Goal: Find specific page/section: Find specific page/section

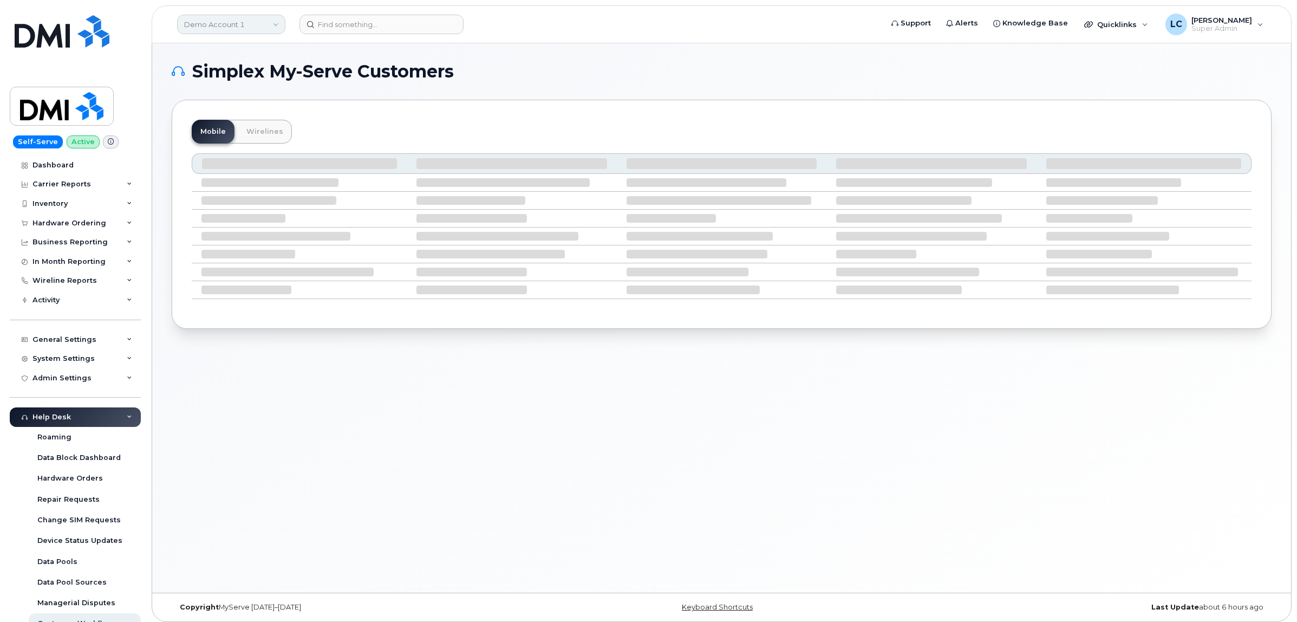
click at [261, 23] on link "Demo Account 1" at bounding box center [231, 24] width 108 height 19
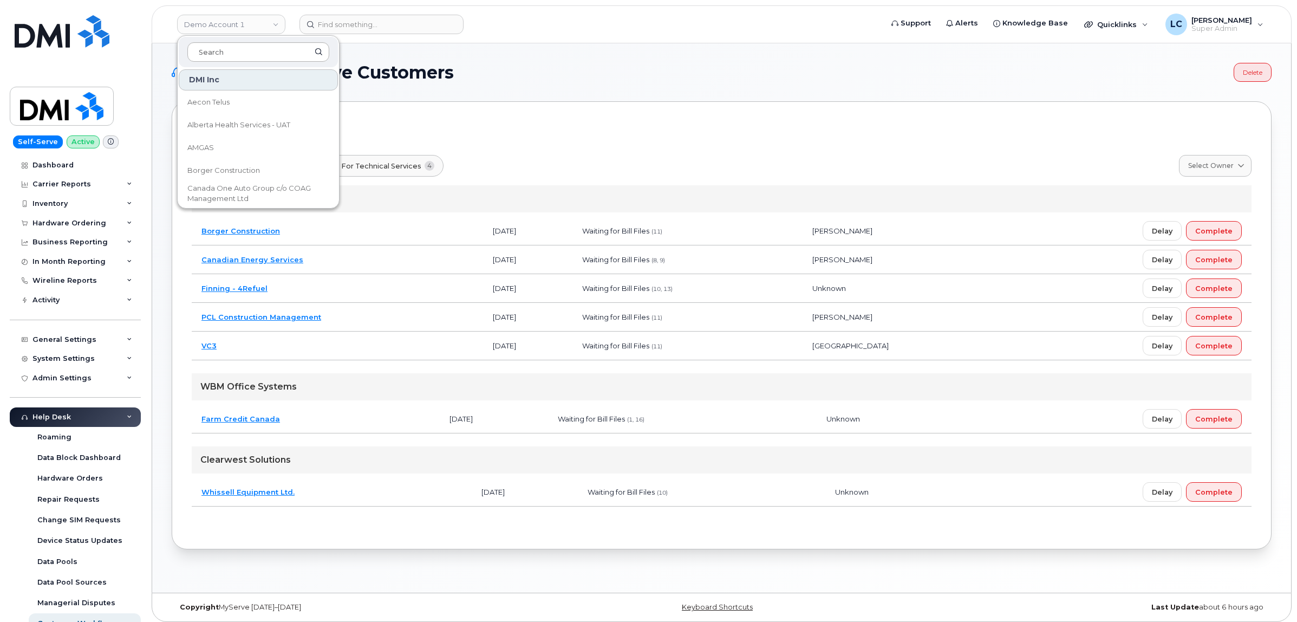
click at [265, 49] on input at bounding box center [258, 51] width 142 height 19
click at [264, 49] on input at bounding box center [258, 51] width 142 height 19
type input "CSL"
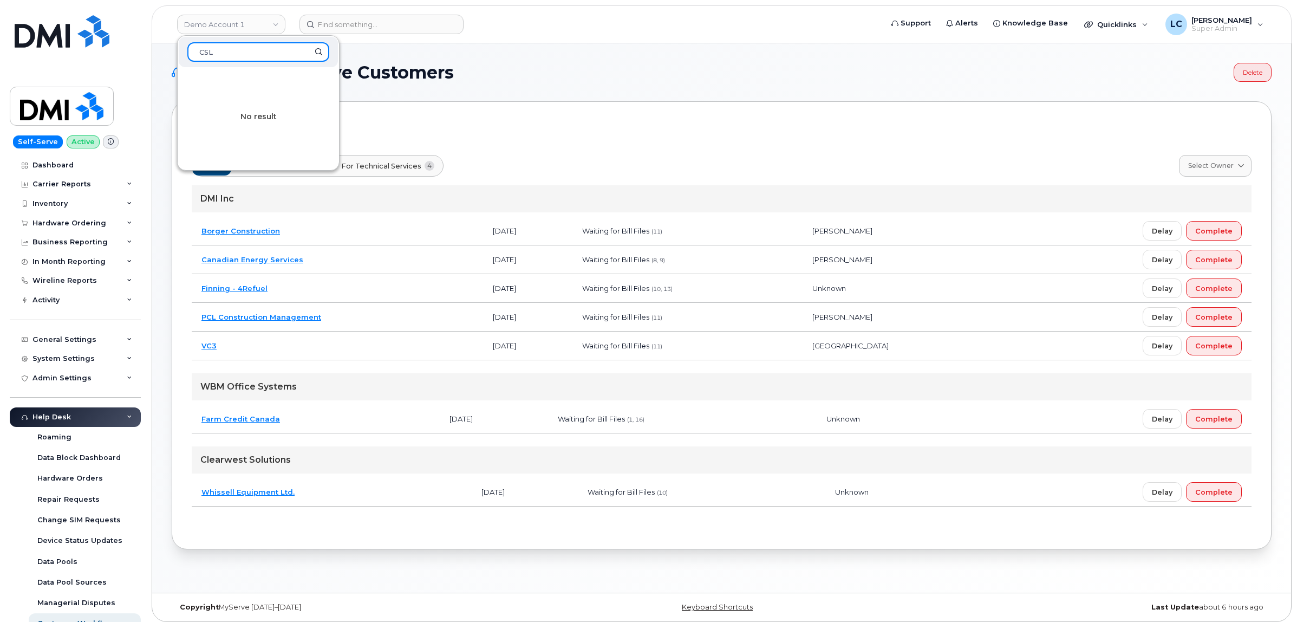
drag, startPoint x: 226, startPoint y: 46, endPoint x: 163, endPoint y: 49, distance: 63.4
click at [163, 49] on div "Demo Account 1 CSL No result Support Alerts Knowledge Base Quicklinks Suspend /…" at bounding box center [721, 317] width 1139 height 549
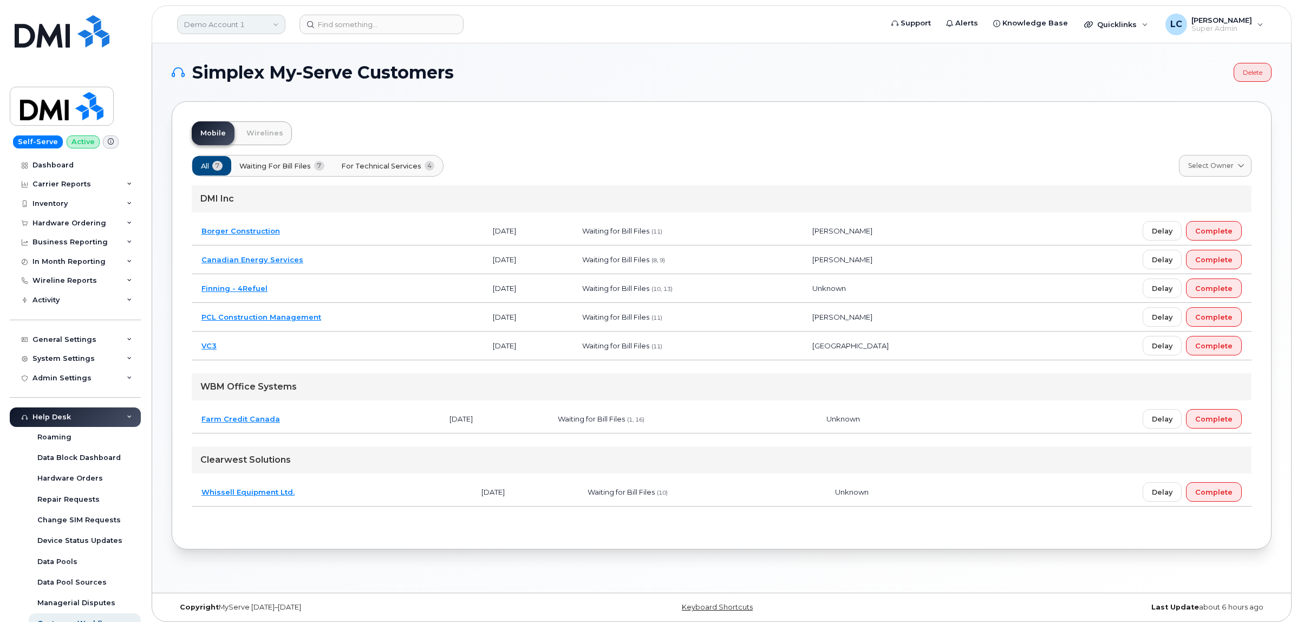
click at [236, 17] on link "Demo Account 1" at bounding box center [231, 24] width 108 height 19
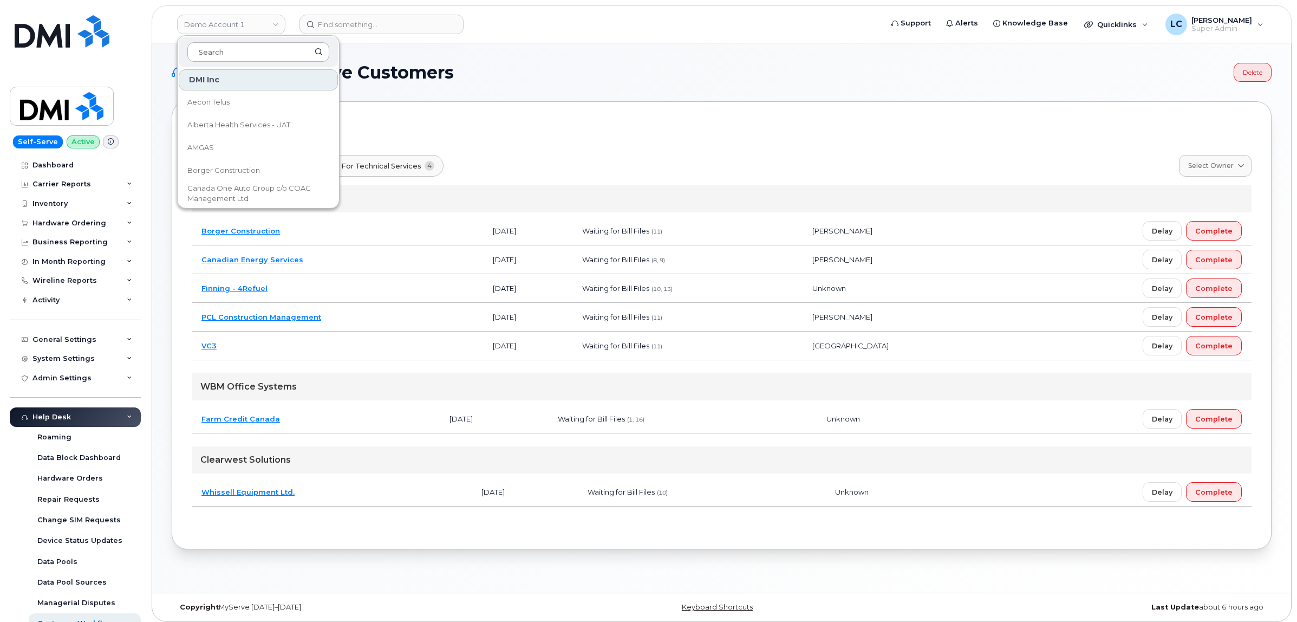
click at [238, 49] on input at bounding box center [258, 51] width 142 height 19
click at [237, 48] on input at bounding box center [258, 51] width 142 height 19
type input "m"
click at [147, 226] on body "Demo Account 1 DMI Inc Aecon Telus Alberta Health Services - UAT AMGAS [PERSON_…" at bounding box center [648, 313] width 1297 height 627
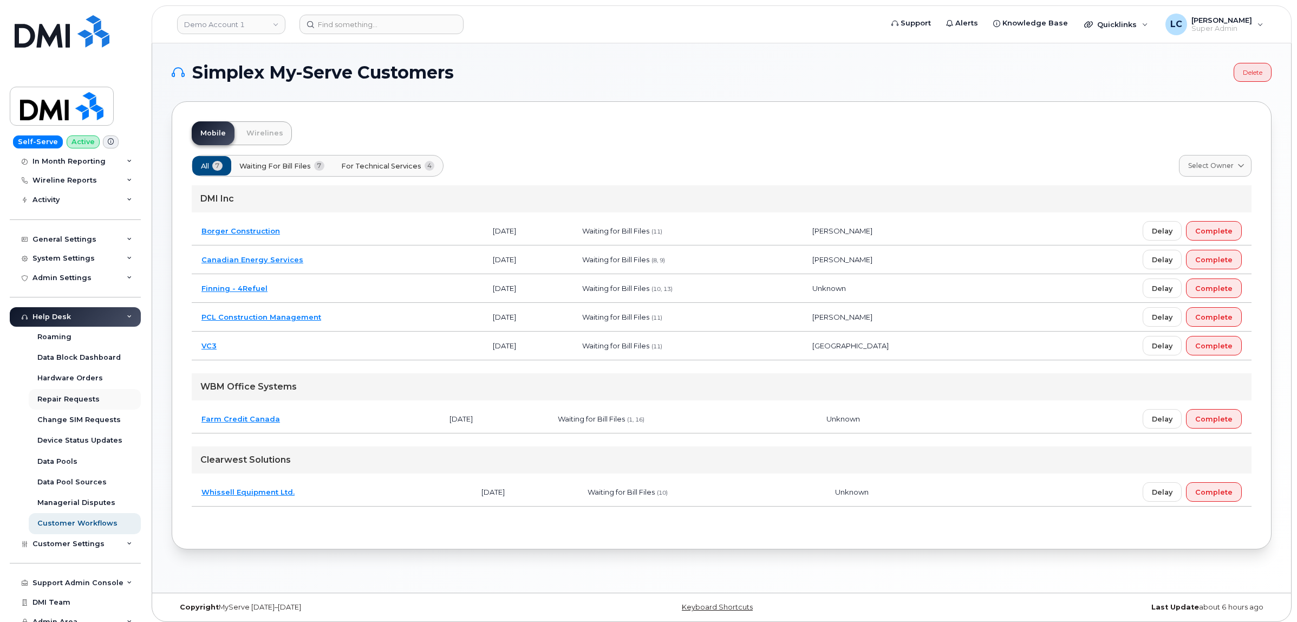
scroll to position [114, 0]
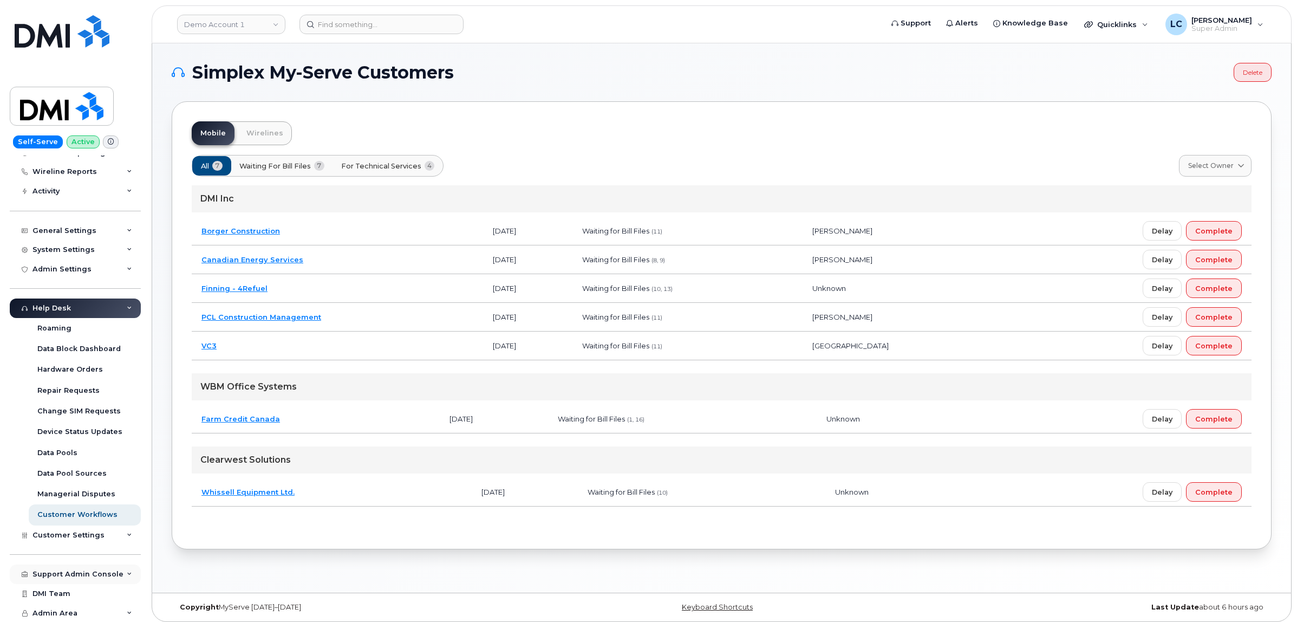
click at [111, 575] on div "Support Admin Console" at bounding box center [77, 574] width 91 height 9
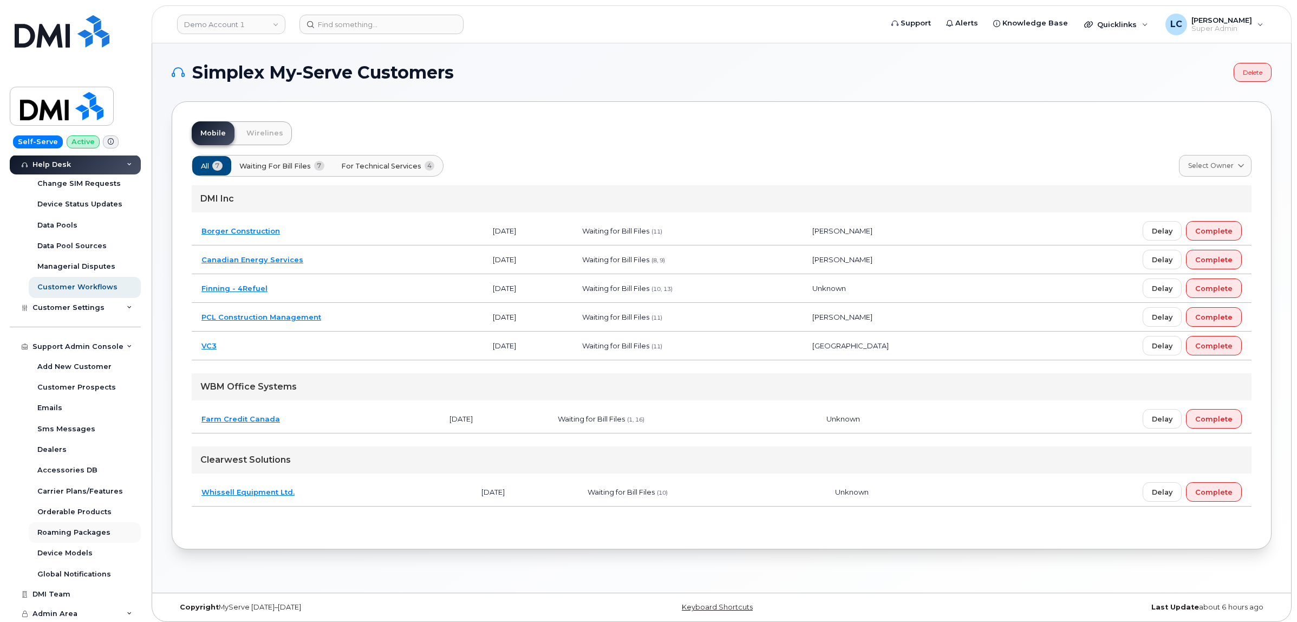
scroll to position [342, 0]
click at [85, 468] on div "Accessories DB" at bounding box center [67, 470] width 60 height 10
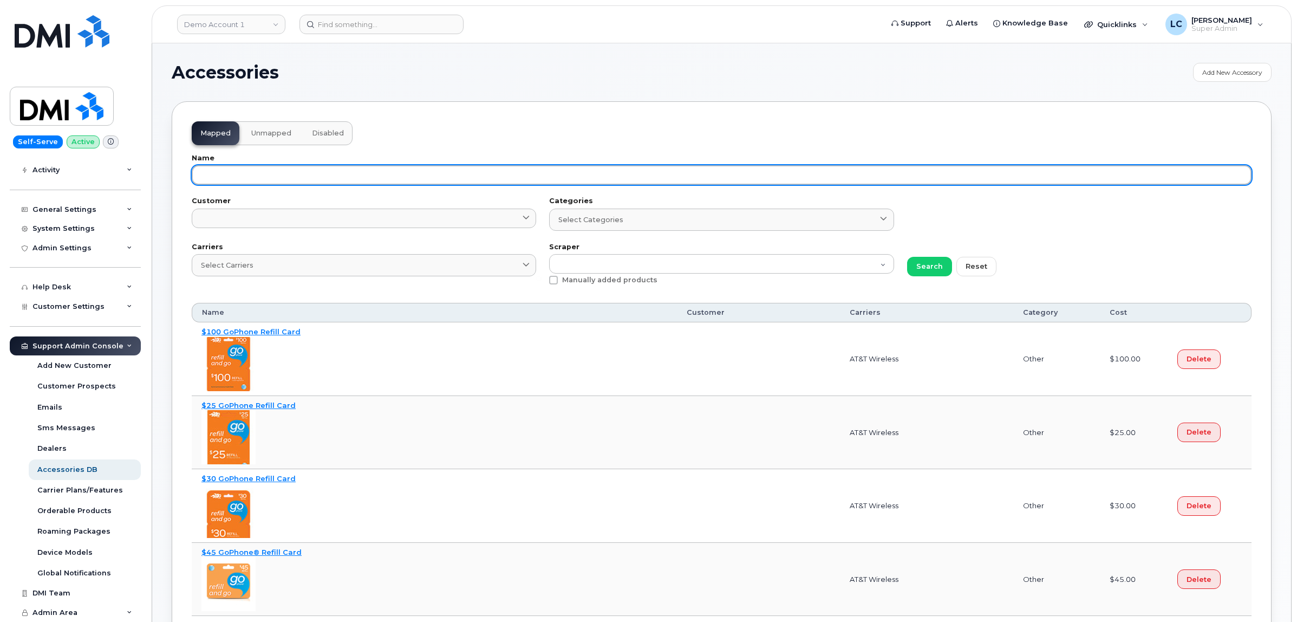
click at [315, 168] on input "text" at bounding box center [722, 174] width 1060 height 19
paste input "SCREEN PROTECT S24 FE"
type input "SCREEN PROTECT S24 FE"
click at [907, 257] on button "Search" at bounding box center [929, 266] width 45 height 19
